Goal: Task Accomplishment & Management: Use online tool/utility

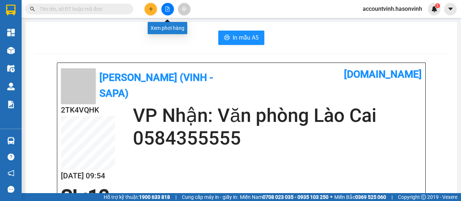
click at [168, 10] on icon "file-add" at bounding box center [167, 8] width 5 height 5
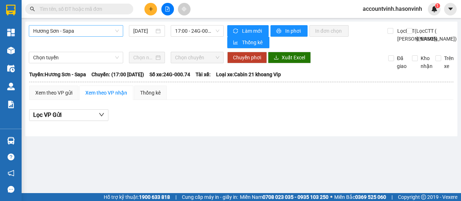
click at [72, 30] on span "Hương Sơn - Sapa" at bounding box center [76, 31] width 86 height 11
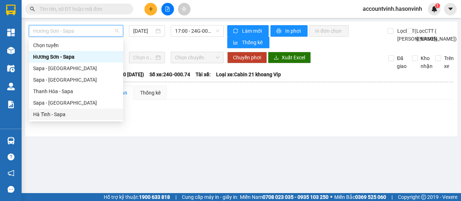
click at [58, 115] on div "Hà Tĩnh - Sapa" at bounding box center [76, 115] width 86 height 8
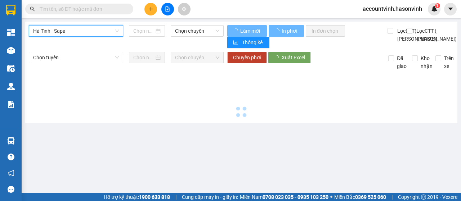
type input "[DATE]"
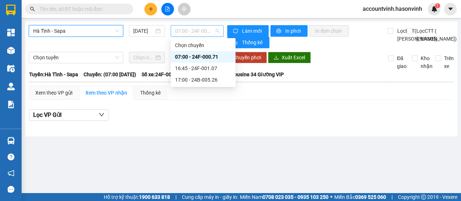
click at [190, 27] on span "07:00 - 24F-000.71" at bounding box center [197, 31] width 44 height 11
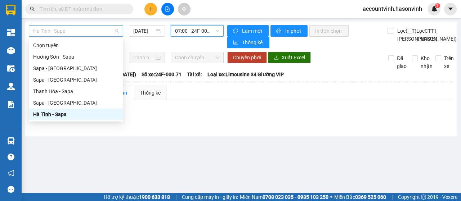
click at [88, 30] on span "Hà Tĩnh - Sapa" at bounding box center [76, 31] width 86 height 11
click at [57, 105] on div "Sapa - [GEOGRAPHIC_DATA]" at bounding box center [76, 103] width 86 height 8
type input "[DATE]"
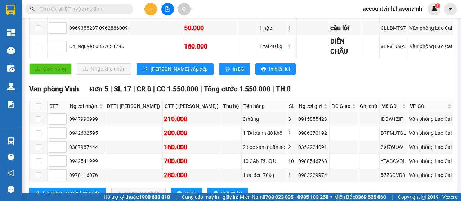
scroll to position [265, 0]
